Goal: Task Accomplishment & Management: Manage account settings

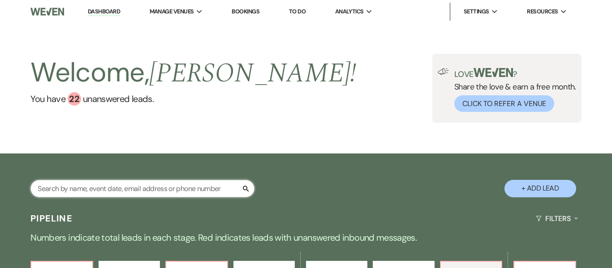
click at [158, 191] on input "text" at bounding box center [142, 188] width 224 height 17
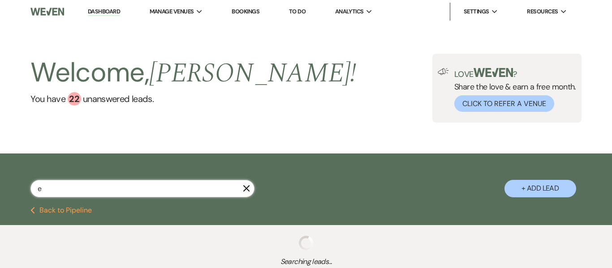
type input "eu"
select select "8"
select select "5"
select select "9"
select select "2"
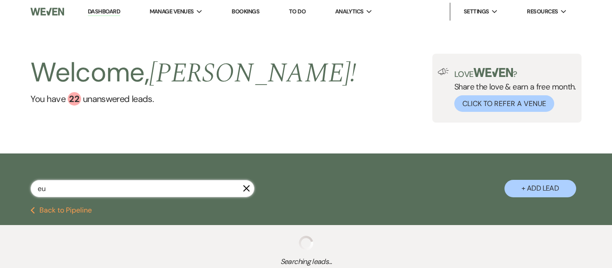
select select "9"
select select "2"
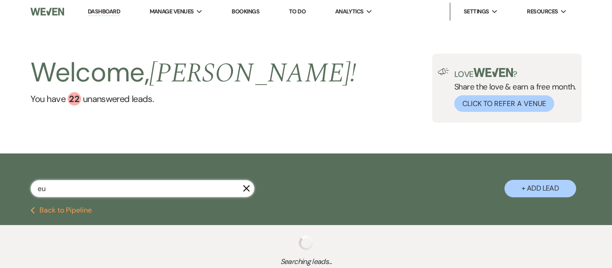
select select "8"
select select "5"
select select "8"
select select "5"
select select "8"
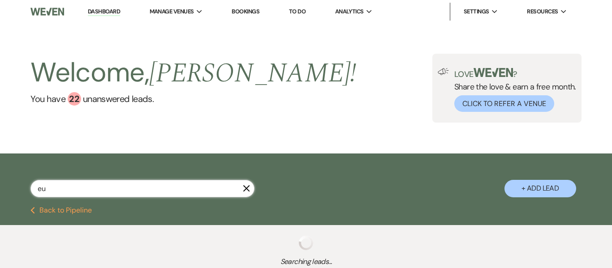
select select "11"
select select "8"
select select "5"
select select "8"
select select "5"
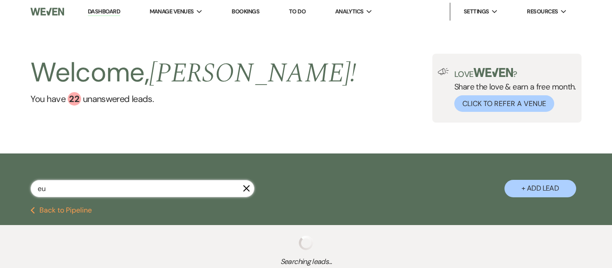
select select "8"
select select "5"
select select "8"
select select "5"
select select "8"
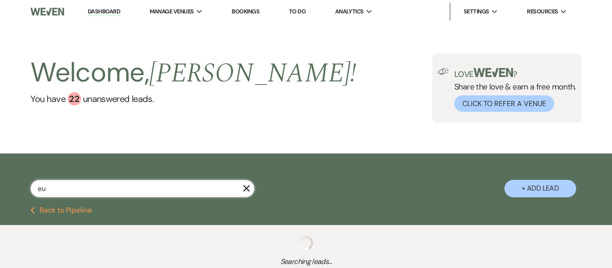
select select "5"
select select "8"
select select "5"
select select "8"
select select "5"
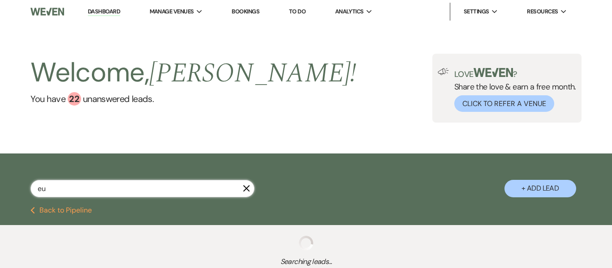
select select "8"
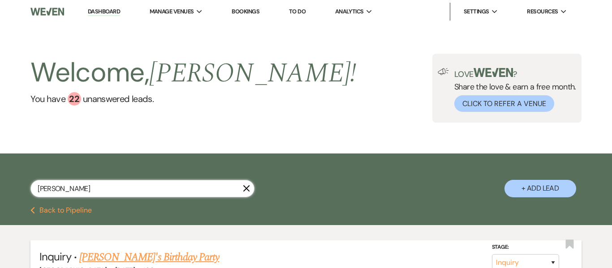
type input "[PERSON_NAME]"
click at [135, 257] on link "[PERSON_NAME]'s Birthday Party" at bounding box center [149, 258] width 140 height 16
select select "22"
select select "4"
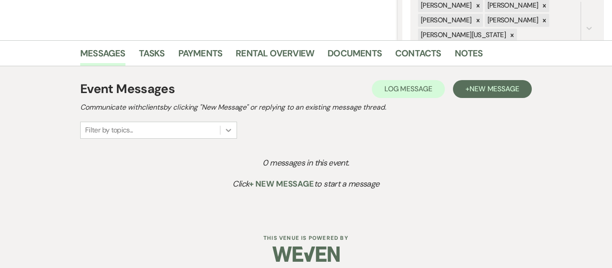
click at [226, 130] on icon at bounding box center [228, 130] width 9 height 9
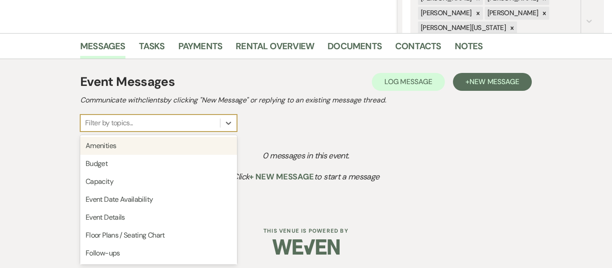
click at [307, 131] on div "Event Messages Log Log Message + New Message Communicate with clients by clicki…" at bounding box center [306, 102] width 452 height 59
